Goal: Find specific page/section: Find specific page/section

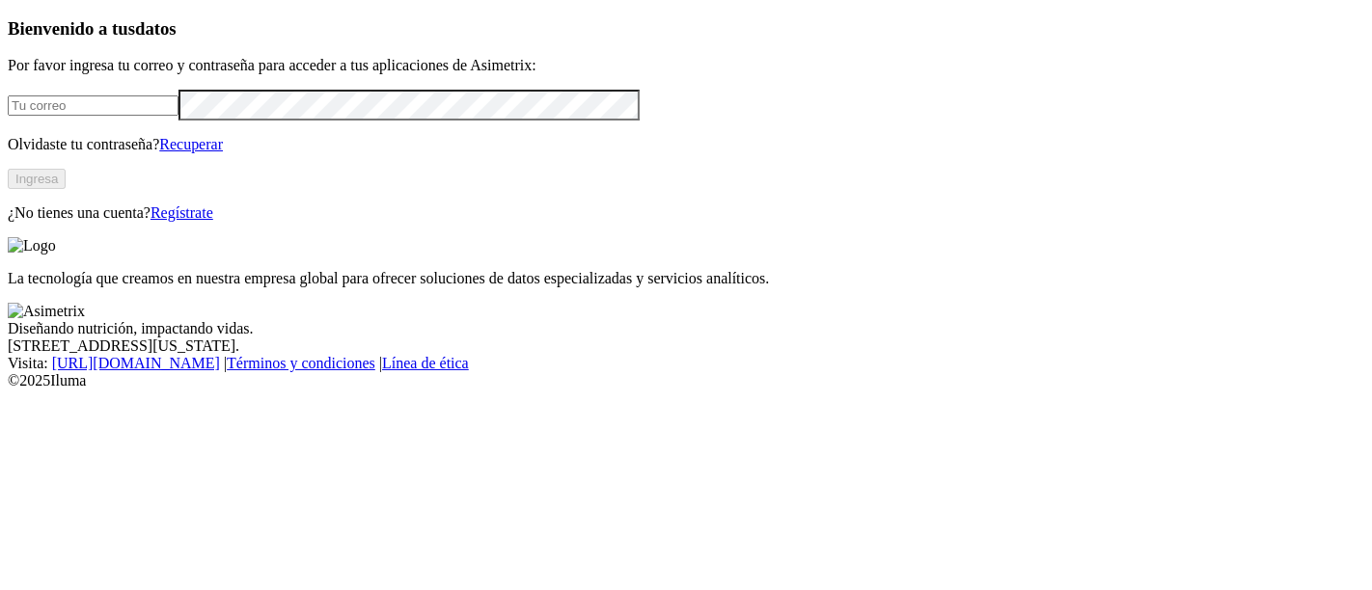
type input "[EMAIL_ADDRESS][PERSON_NAME][DOMAIN_NAME]"
click at [66, 189] on button "Ingresa" at bounding box center [37, 179] width 58 height 20
